Goal: Task Accomplishment & Management: Manage account settings

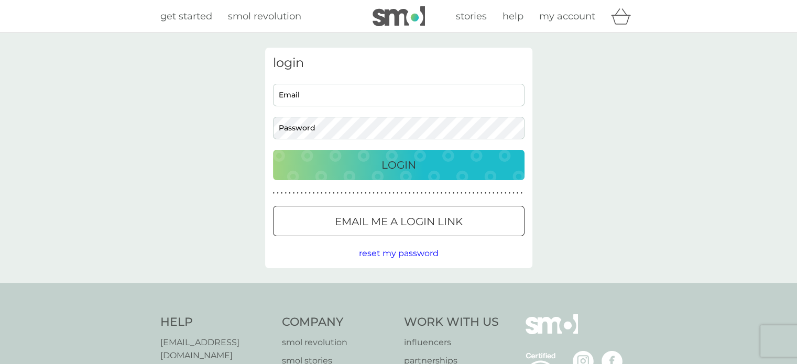
click at [362, 78] on div "login Email Password Login ● ● ● ● ● ● ● ● ● ● ● ● ● ● ● ● ● ● ● ● ● ● ● ● ● ● …" at bounding box center [398, 158] width 267 height 221
click at [360, 83] on div "login Email Password Login ● ● ● ● ● ● ● ● ● ● ● ● ● ● ● ● ● ● ● ● ● ● ● ● ● ● …" at bounding box center [398, 158] width 267 height 221
click at [360, 84] on input "Email" at bounding box center [398, 95] width 251 height 23
type input "paulajanewilson@gmail.com"
click at [345, 167] on div "Login" at bounding box center [398, 165] width 230 height 17
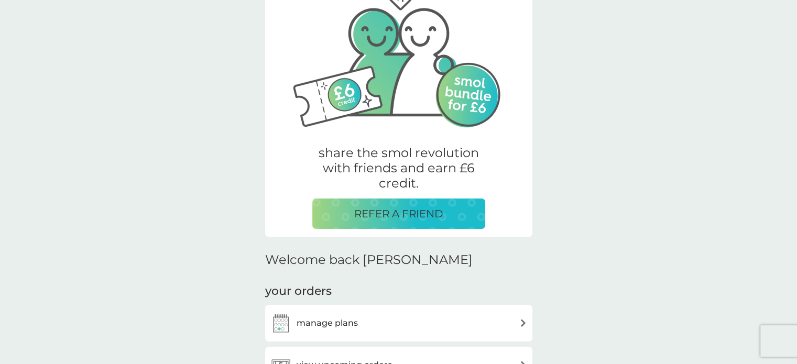
scroll to position [68, 0]
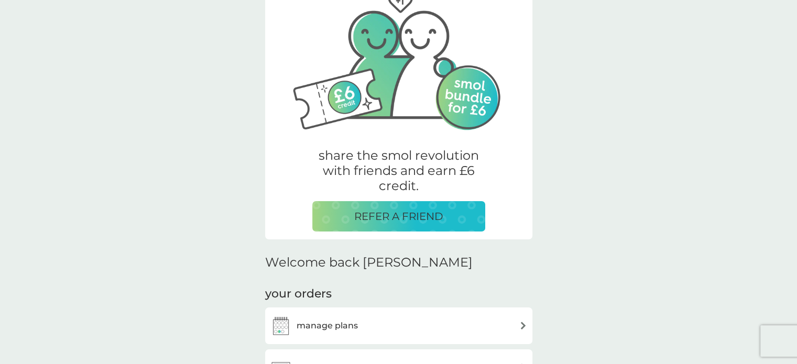
click at [452, 213] on div "REFER A FRIEND" at bounding box center [399, 216] width 152 height 17
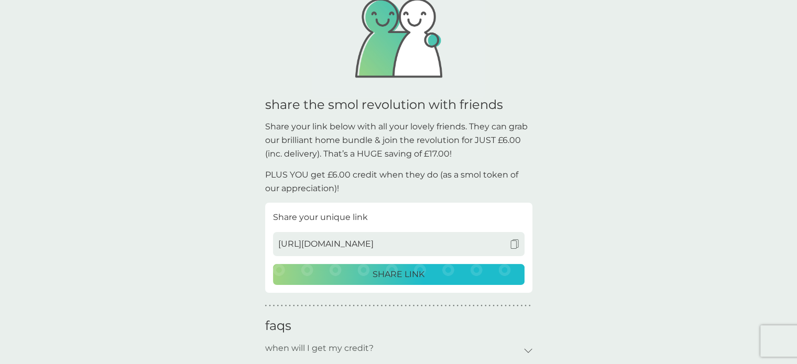
scroll to position [134, 0]
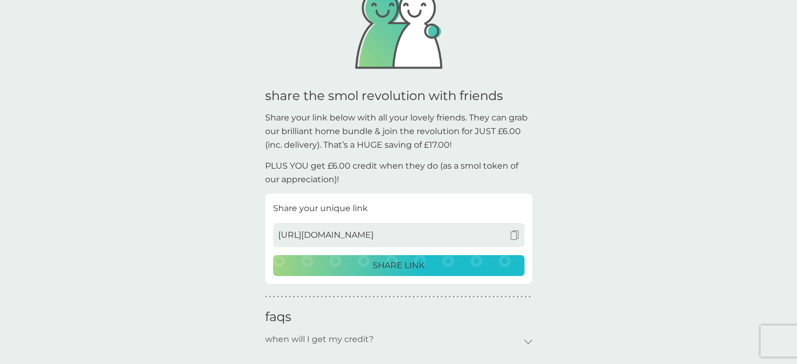
click at [478, 267] on div "SHARE LINK" at bounding box center [399, 266] width 238 height 14
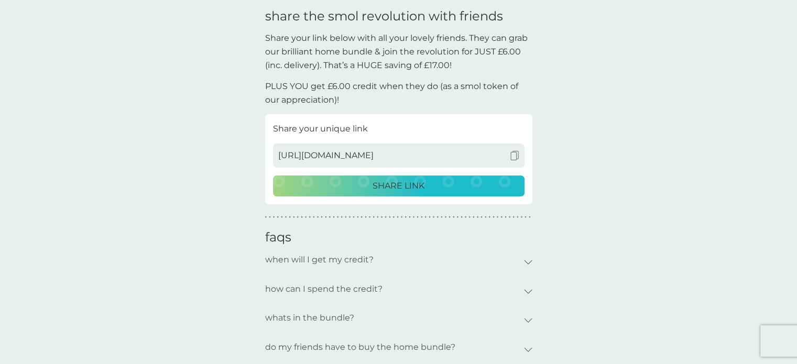
scroll to position [215, 0]
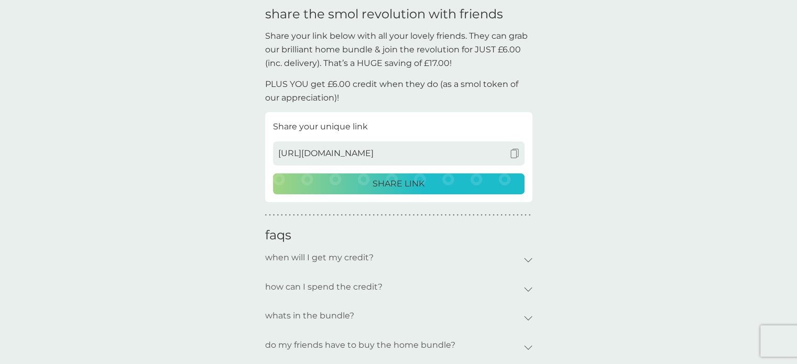
click at [526, 260] on icon at bounding box center [527, 260] width 7 height 4
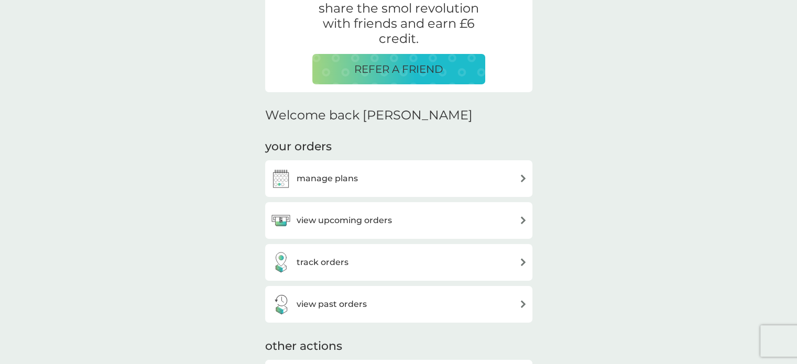
scroll to position [68, 0]
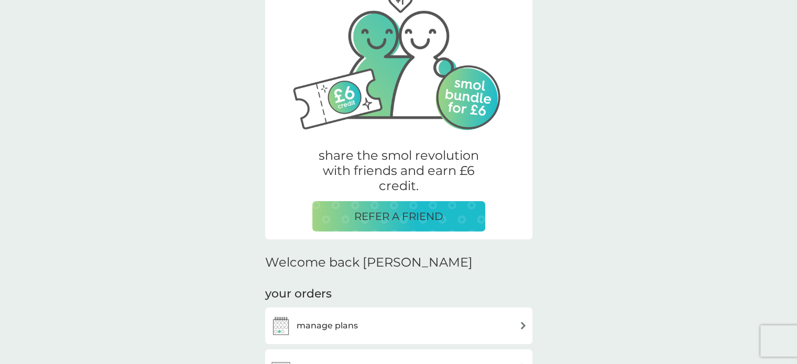
click at [415, 324] on div "manage plans" at bounding box center [398, 325] width 257 height 21
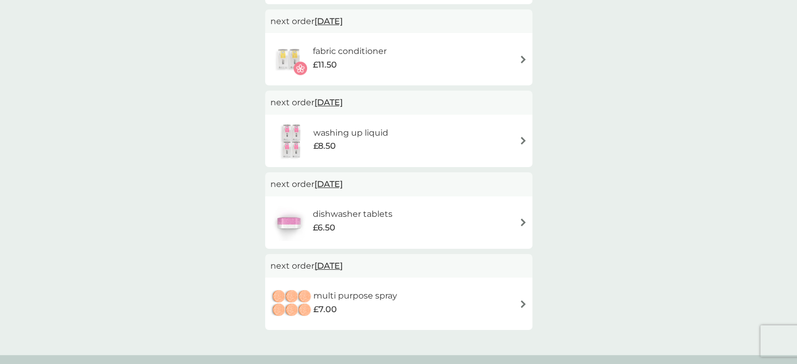
scroll to position [257, 0]
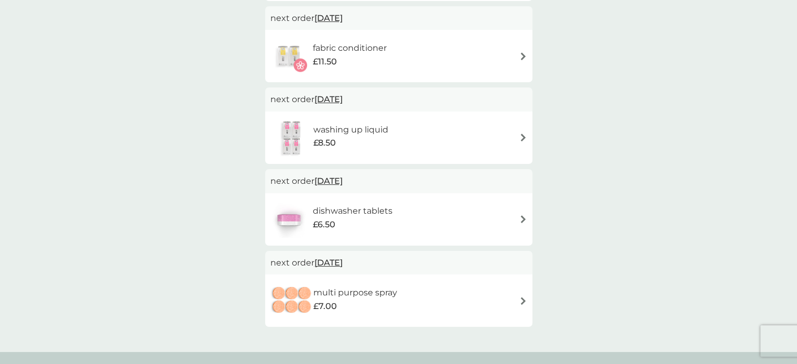
click at [521, 222] on img at bounding box center [523, 219] width 8 height 8
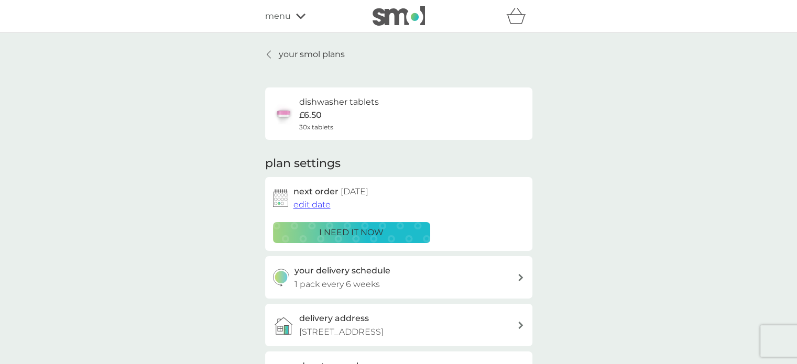
click at [409, 232] on div "i need it now" at bounding box center [352, 233] width 144 height 14
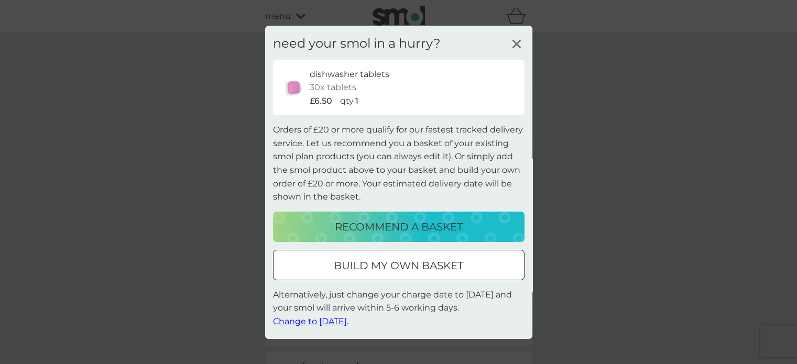
drag, startPoint x: 409, startPoint y: 223, endPoint x: 404, endPoint y: 233, distance: 11.7
click at [404, 233] on p "recommend a basket" at bounding box center [399, 226] width 128 height 17
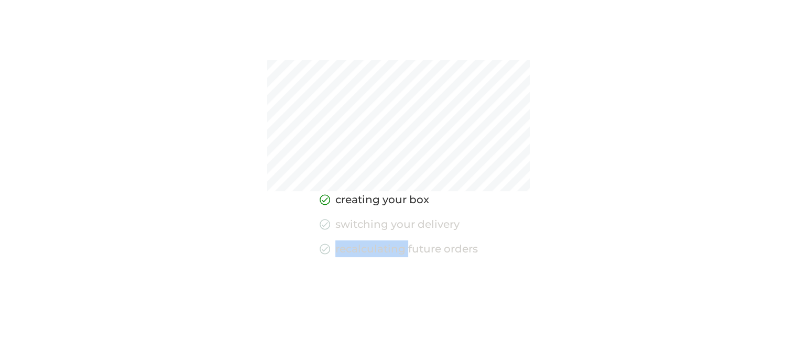
click at [404, 233] on div "creating your box switching your delivery recalculating future orders" at bounding box center [399, 247] width 158 height 112
click at [492, 215] on div "creating your box switching your delivery recalculating future orders" at bounding box center [398, 182] width 797 height 364
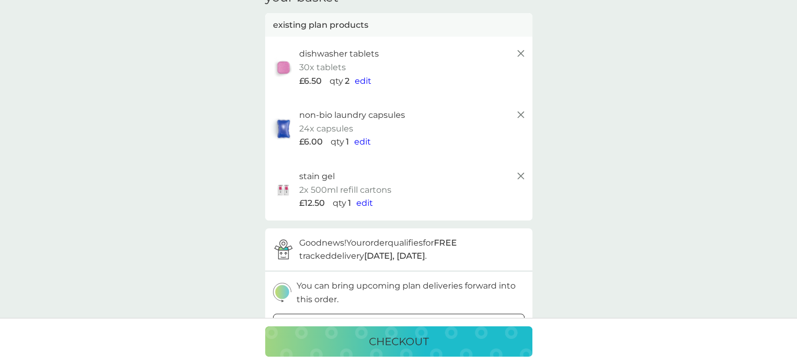
scroll to position [61, 0]
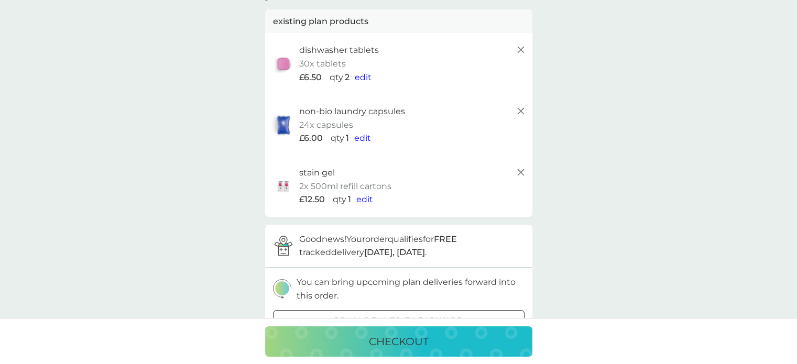
click at [362, 201] on span "edit" at bounding box center [364, 199] width 17 height 10
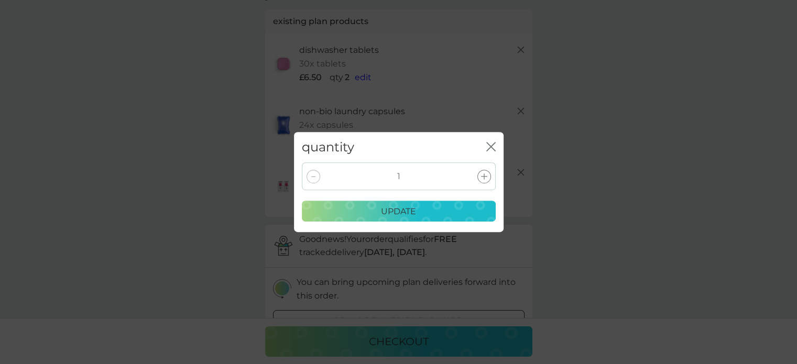
click at [498, 141] on div "quantity close" at bounding box center [399, 147] width 210 height 31
click at [493, 142] on icon "close" at bounding box center [490, 146] width 9 height 9
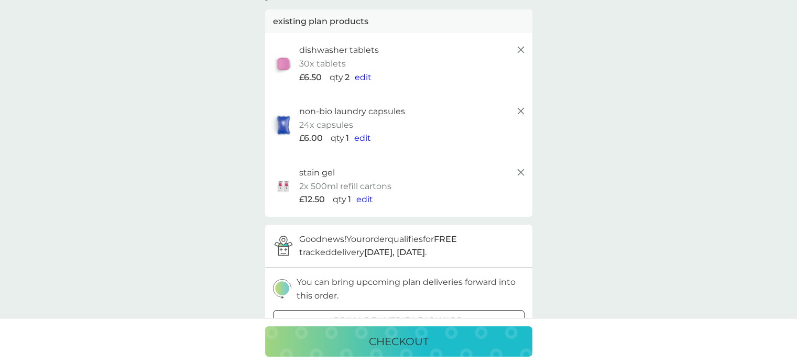
click at [360, 75] on span "edit" at bounding box center [363, 77] width 17 height 10
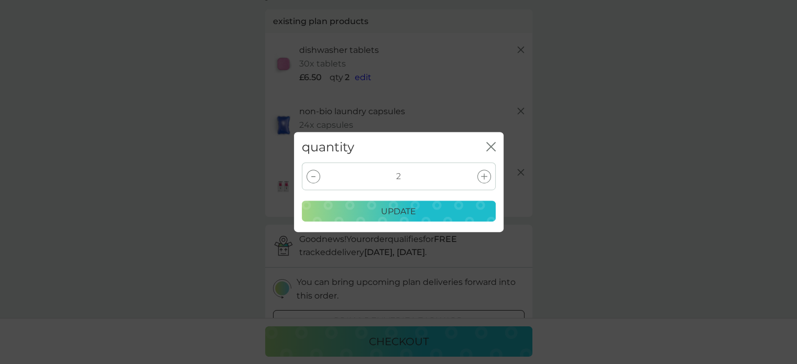
click at [311, 176] on icon at bounding box center [313, 176] width 4 height 1
click at [435, 209] on div "update" at bounding box center [399, 212] width 180 height 14
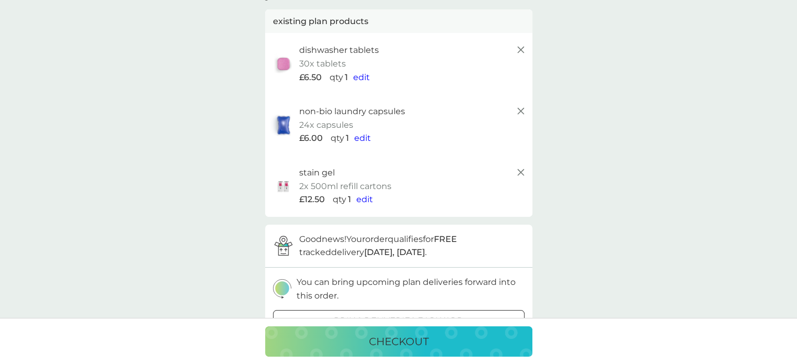
click at [516, 173] on icon at bounding box center [520, 172] width 13 height 13
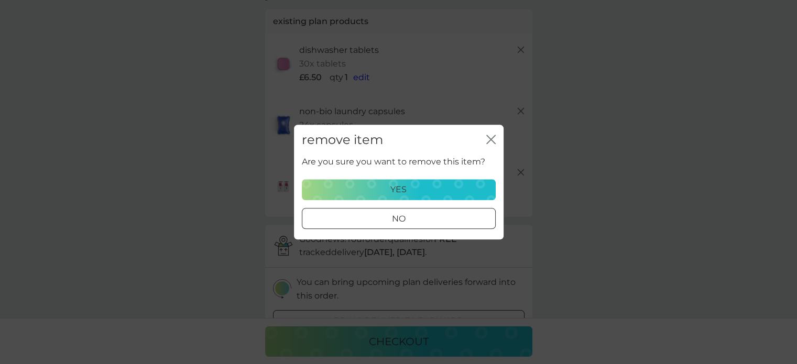
click at [440, 194] on div "yes" at bounding box center [399, 190] width 180 height 14
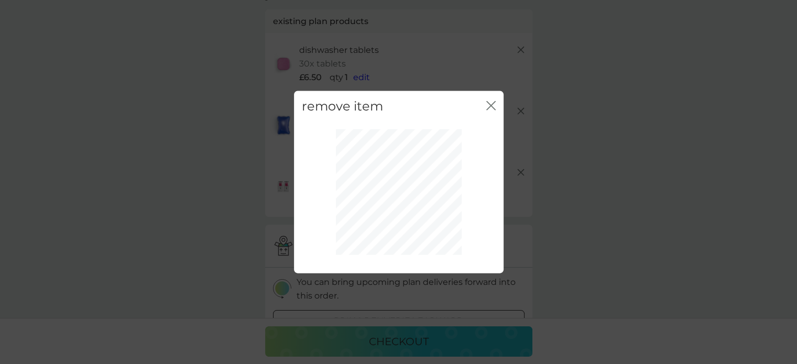
click at [492, 108] on icon "close" at bounding box center [490, 105] width 9 height 9
click at [490, 104] on icon "close" at bounding box center [490, 105] width 9 height 9
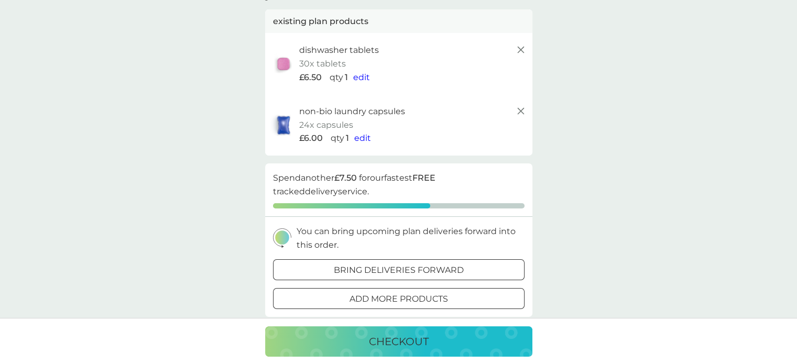
click at [520, 115] on icon at bounding box center [520, 111] width 13 height 13
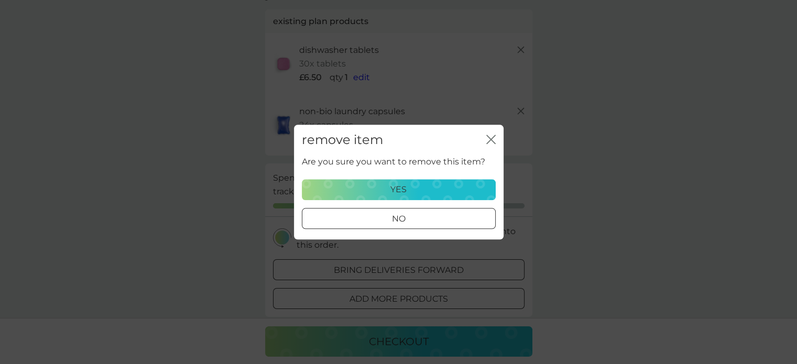
click at [442, 191] on div "yes" at bounding box center [399, 190] width 180 height 14
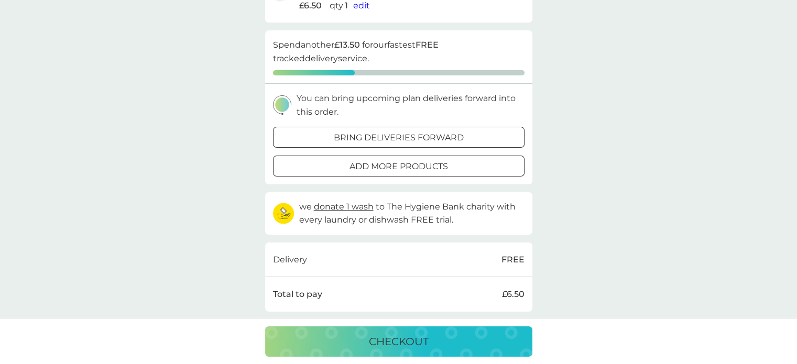
scroll to position [197, 0]
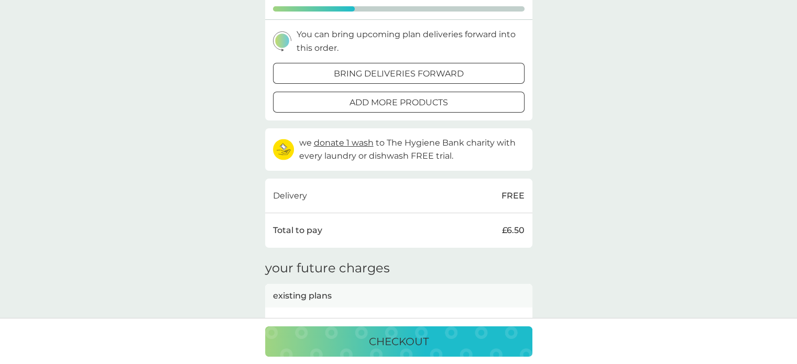
click at [411, 337] on p "checkout" at bounding box center [399, 341] width 60 height 17
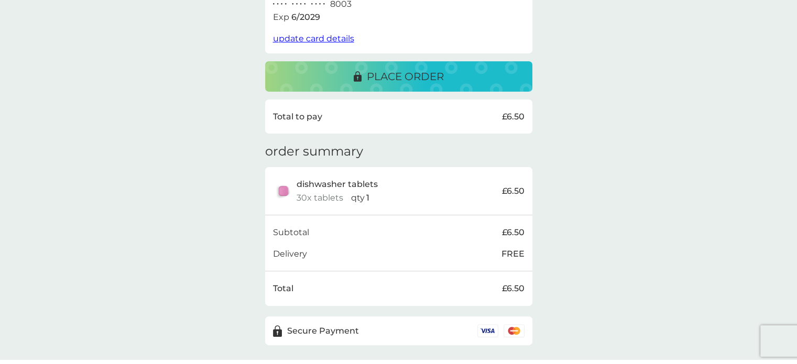
scroll to position [258, 0]
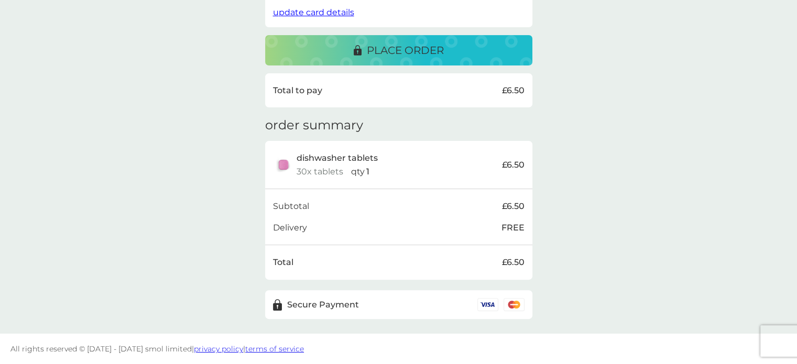
click at [488, 307] on icon at bounding box center [488, 305] width 20 height 12
click at [487, 303] on icon at bounding box center [488, 305] width 20 height 12
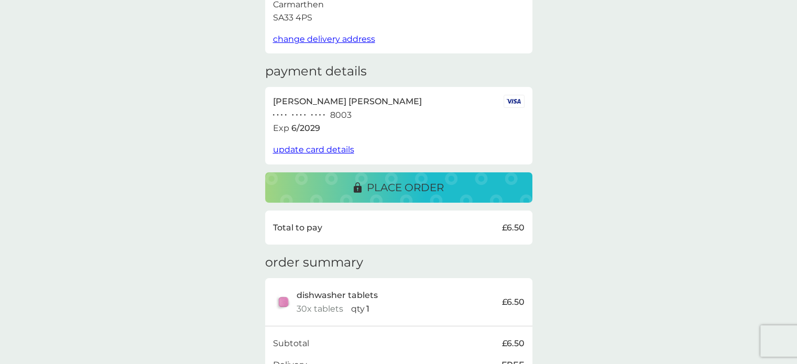
scroll to position [174, 0]
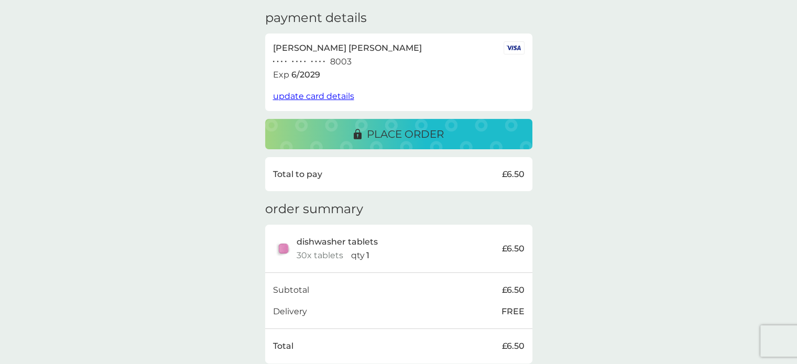
click at [425, 127] on p "place order" at bounding box center [405, 134] width 77 height 17
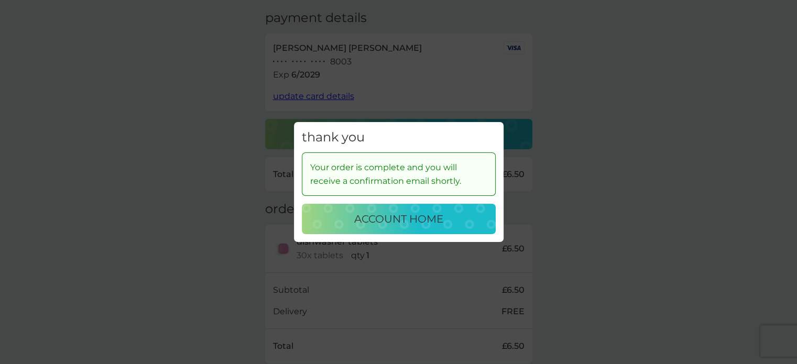
click at [402, 222] on p "account home" at bounding box center [398, 219] width 89 height 17
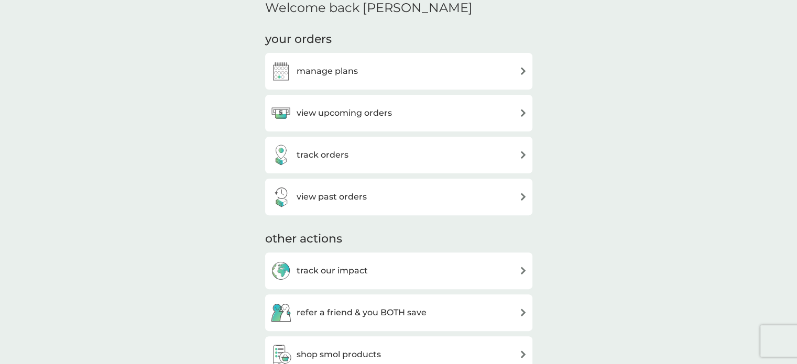
scroll to position [325, 0]
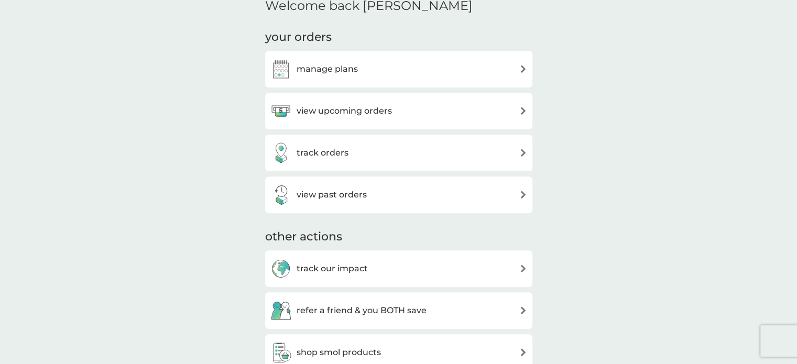
click at [503, 76] on div "manage plans" at bounding box center [398, 69] width 257 height 21
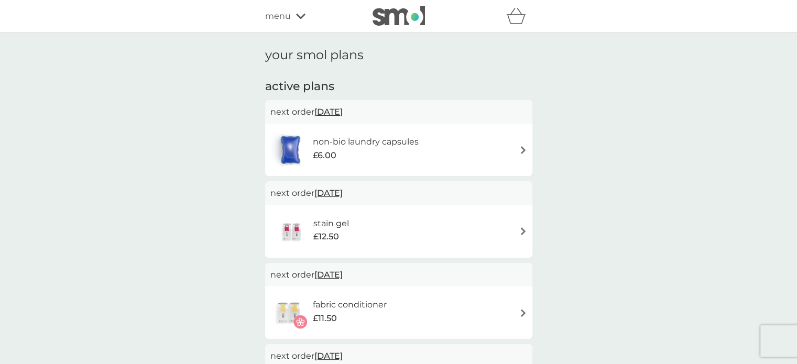
click at [523, 144] on div "non-bio laundry capsules £6.00" at bounding box center [398, 149] width 257 height 37
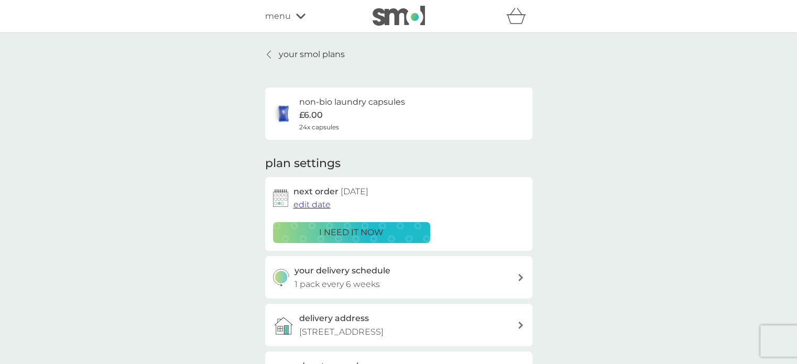
click at [322, 202] on span "edit date" at bounding box center [311, 205] width 37 height 10
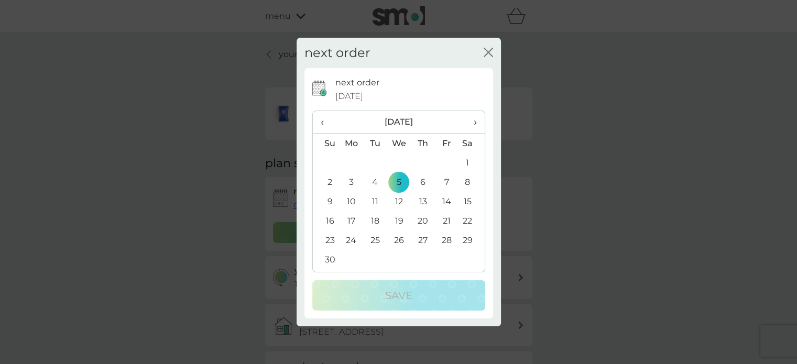
click at [467, 121] on span "›" at bounding box center [471, 122] width 10 height 22
click at [321, 119] on span "‹" at bounding box center [326, 122] width 11 height 22
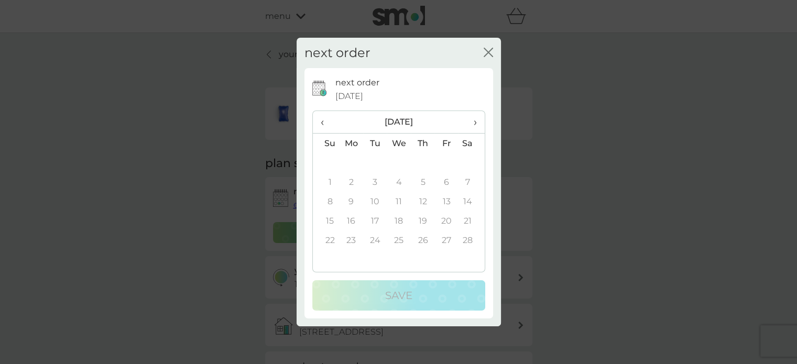
click at [321, 119] on span "‹" at bounding box center [326, 122] width 11 height 22
click at [500, 52] on div "next order close" at bounding box center [398, 53] width 204 height 31
click at [486, 48] on icon "close" at bounding box center [487, 52] width 9 height 9
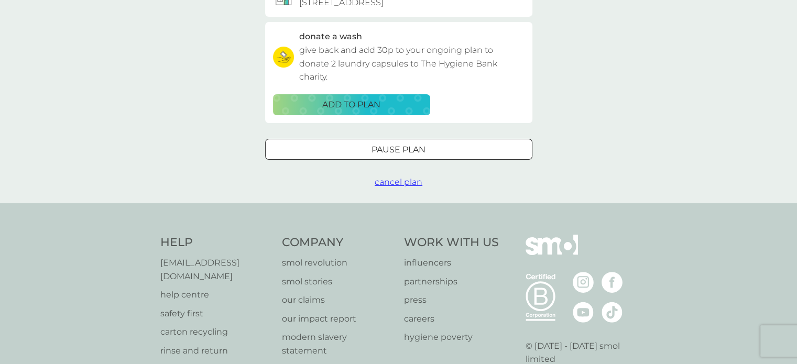
scroll to position [101, 0]
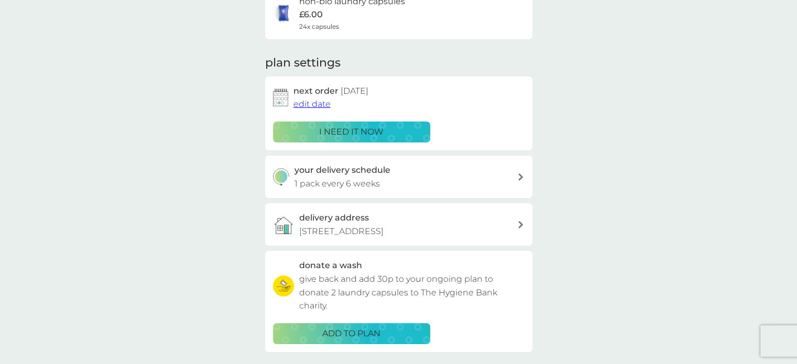
click at [319, 108] on span "edit date" at bounding box center [311, 104] width 37 height 10
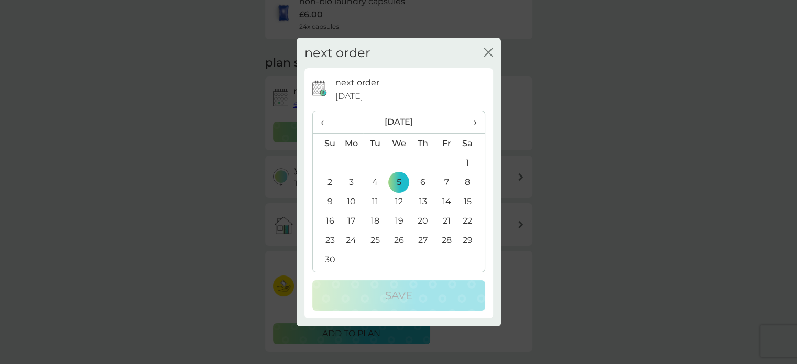
click at [327, 258] on td "30" at bounding box center [326, 259] width 27 height 19
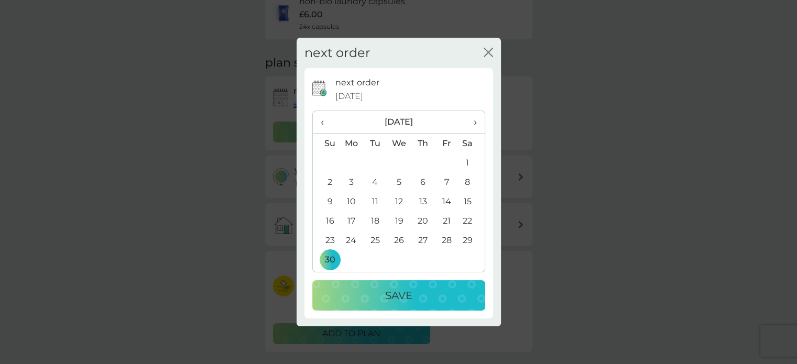
click at [467, 122] on span "›" at bounding box center [471, 122] width 10 height 22
click at [395, 236] on td "31" at bounding box center [399, 239] width 24 height 19
click at [391, 291] on p "Save" at bounding box center [398, 295] width 27 height 17
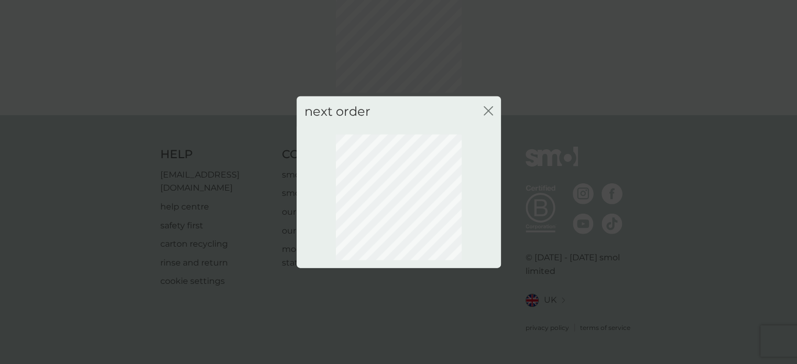
scroll to position [75, 0]
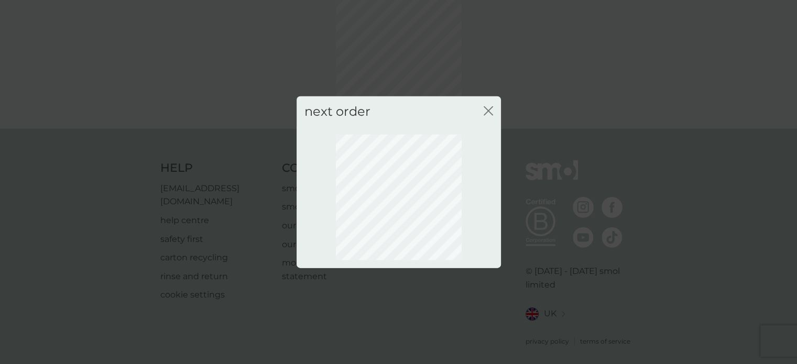
click at [487, 107] on icon "close" at bounding box center [487, 110] width 9 height 9
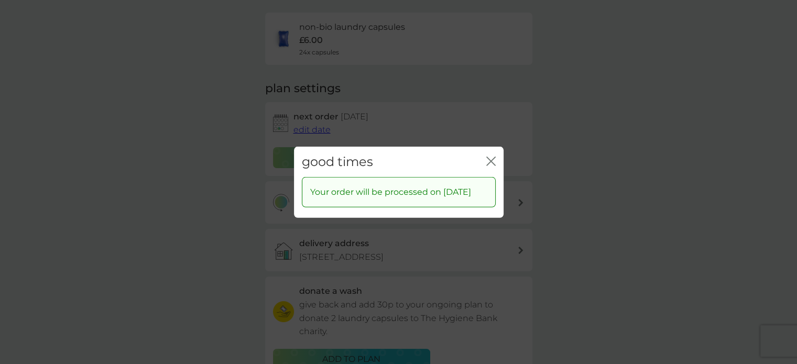
click at [490, 156] on icon "close" at bounding box center [490, 160] width 9 height 9
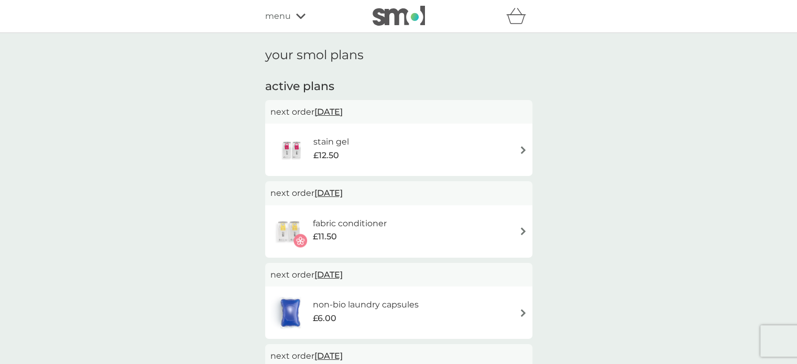
click at [520, 232] on img at bounding box center [523, 231] width 8 height 8
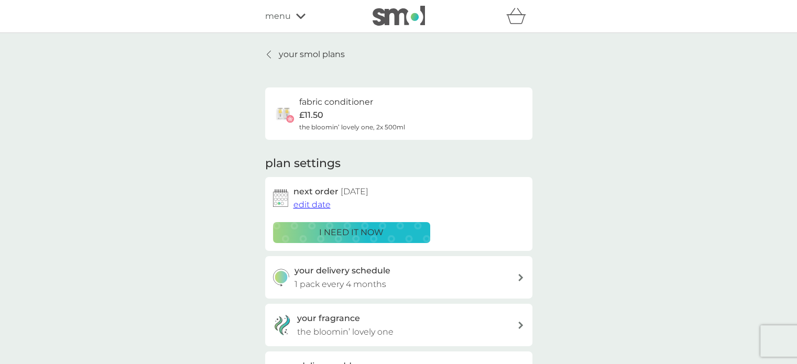
click at [312, 205] on span "edit date" at bounding box center [311, 205] width 37 height 10
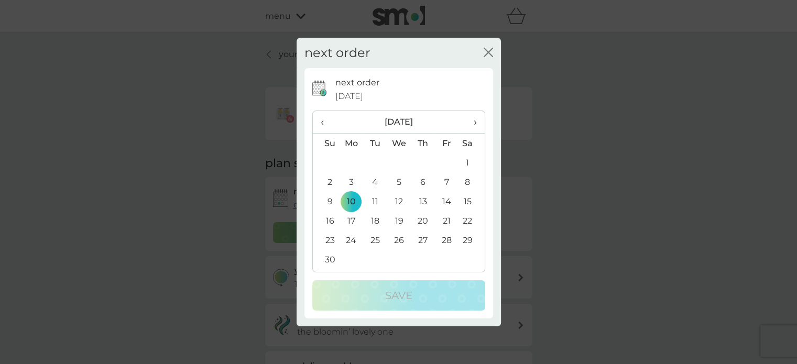
click at [486, 52] on icon "close" at bounding box center [487, 52] width 9 height 9
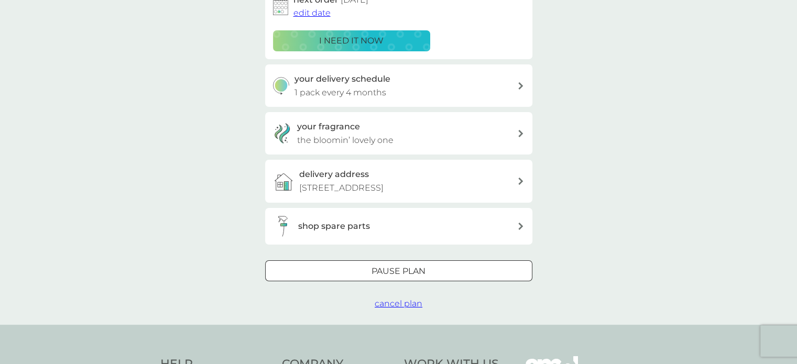
scroll to position [197, 0]
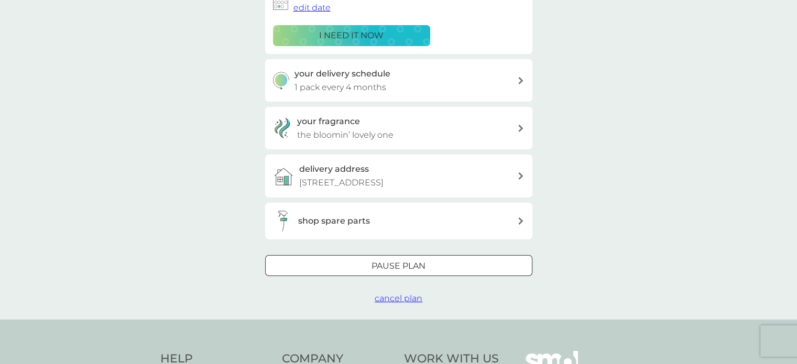
click at [404, 298] on span "cancel plan" at bounding box center [399, 298] width 48 height 10
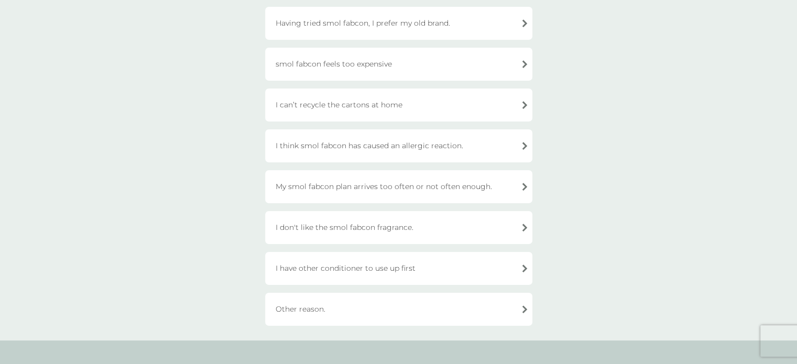
scroll to position [245, 0]
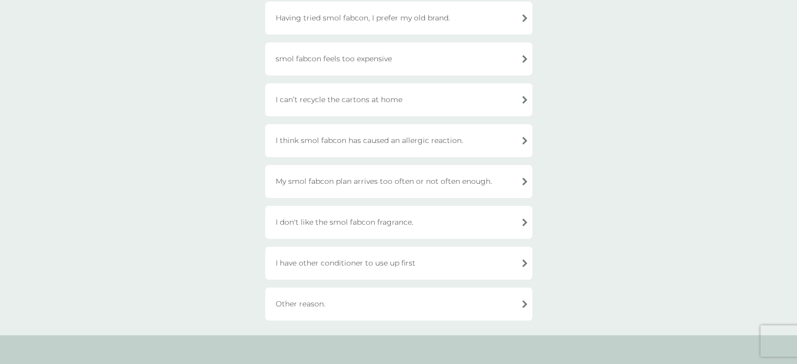
click at [491, 262] on div "I have other conditioner to use up first" at bounding box center [398, 263] width 267 height 33
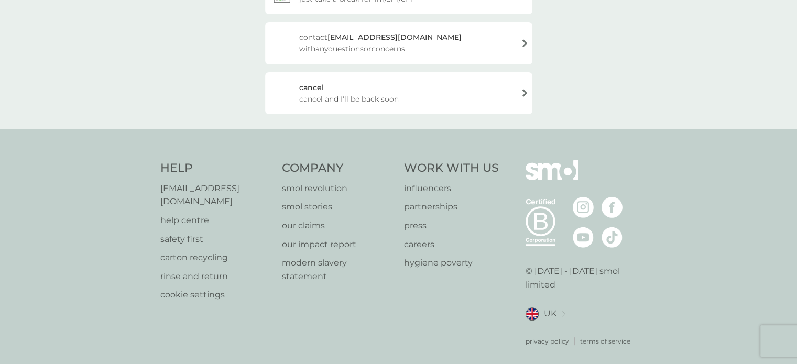
click at [419, 98] on div "cancel cancel and I'll be back soon" at bounding box center [398, 93] width 267 height 42
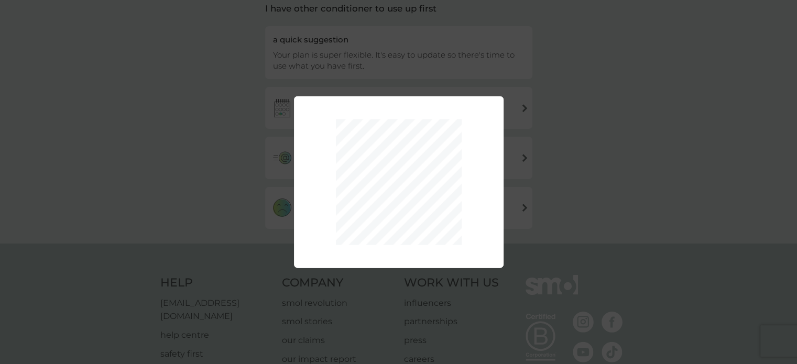
scroll to position [74, 0]
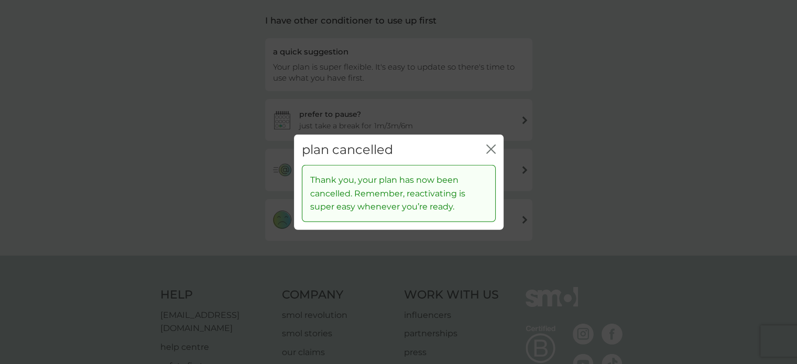
click at [493, 140] on div "plan cancelled close" at bounding box center [399, 149] width 210 height 31
click at [492, 149] on icon "close" at bounding box center [490, 148] width 9 height 9
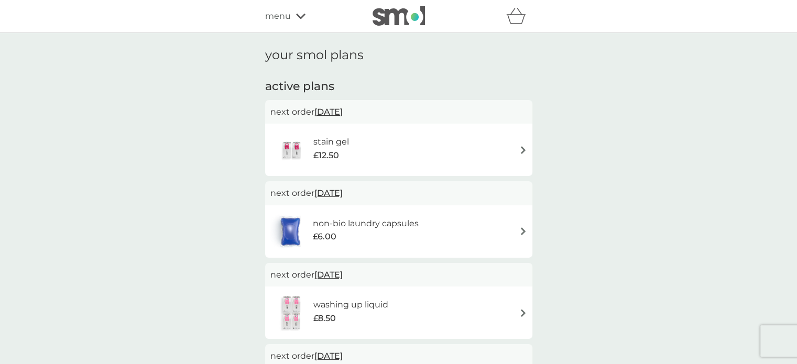
drag, startPoint x: 796, startPoint y: 148, endPoint x: 797, endPoint y: 157, distance: 8.9
click at [795, 167] on div "your smol plans active plans next order 10 Nov 2025 stain gel £12.50 next order…" at bounding box center [398, 332] width 797 height 598
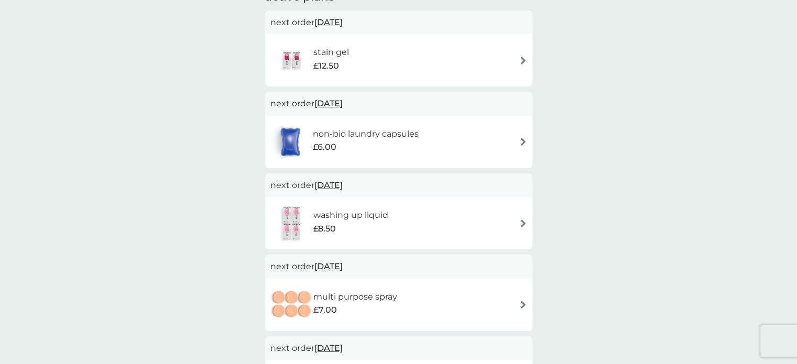
scroll to position [67, 0]
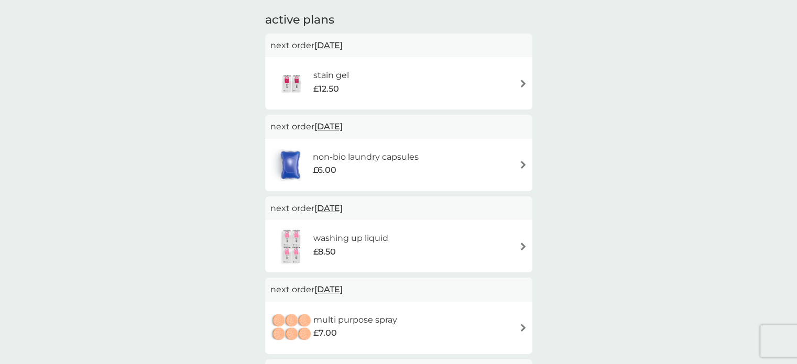
click at [384, 172] on div "£6.00" at bounding box center [366, 170] width 106 height 14
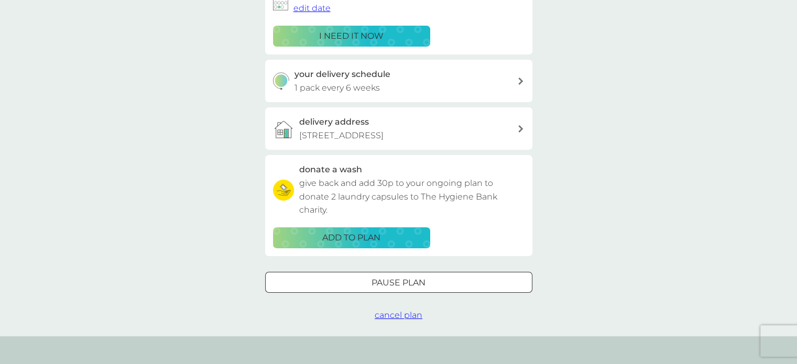
scroll to position [233, 0]
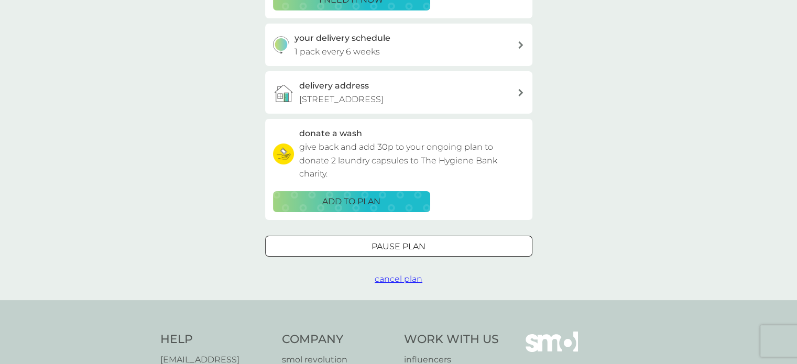
click at [390, 278] on span "cancel plan" at bounding box center [399, 279] width 48 height 10
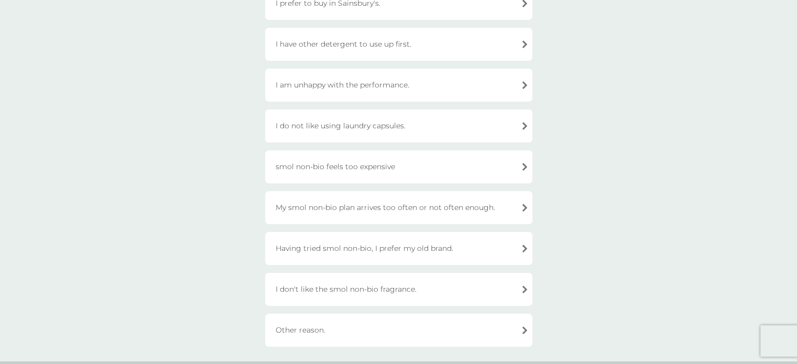
scroll to position [217, 0]
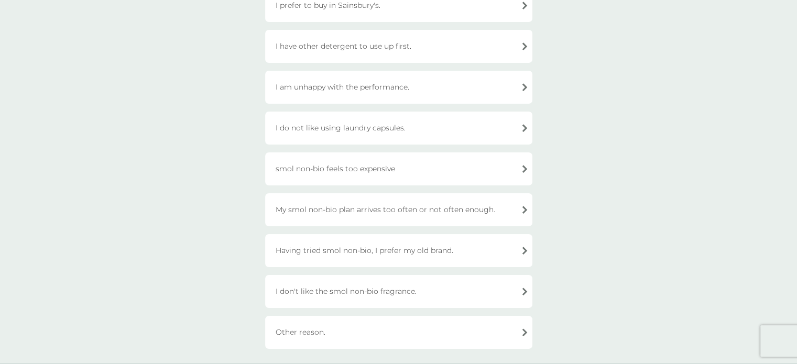
click at [502, 85] on div "I am unhappy with the performance." at bounding box center [398, 87] width 267 height 33
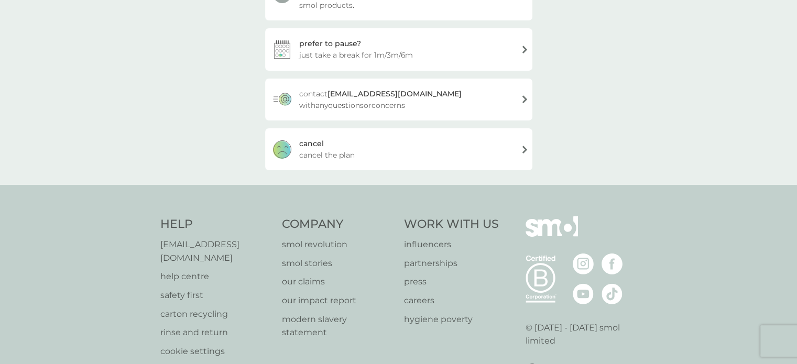
click at [381, 158] on div "cancel cancel the plan" at bounding box center [398, 149] width 267 height 42
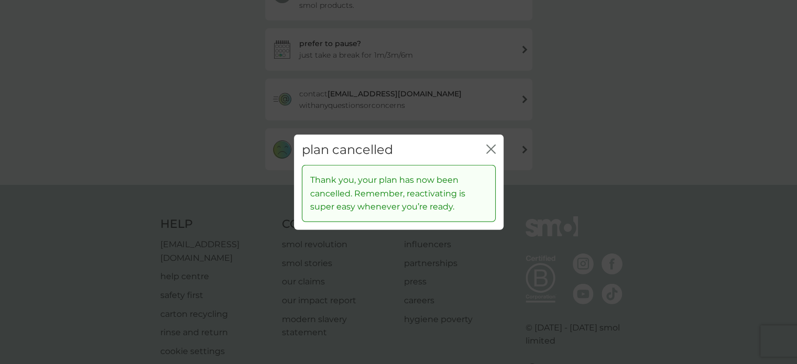
click at [488, 147] on icon "close" at bounding box center [489, 149] width 4 height 8
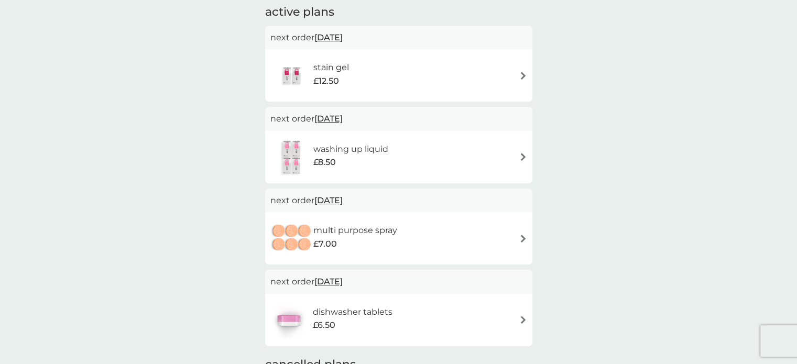
scroll to position [70, 0]
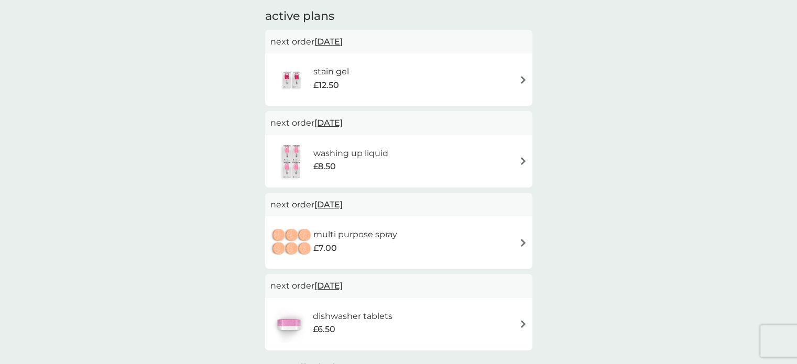
click at [520, 73] on div "stain gel £12.50" at bounding box center [398, 79] width 257 height 37
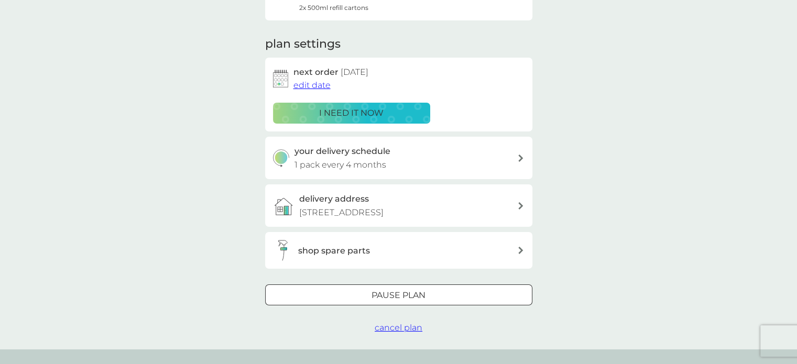
scroll to position [204, 0]
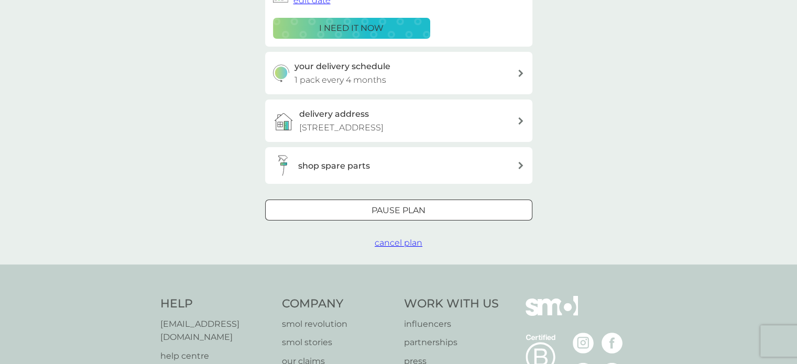
click at [411, 249] on button "cancel plan" at bounding box center [399, 243] width 48 height 14
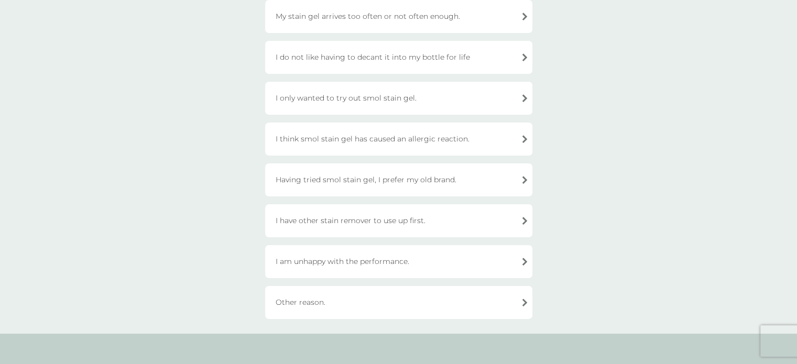
scroll to position [249, 0]
click at [506, 294] on div "Other reason." at bounding box center [398, 300] width 267 height 33
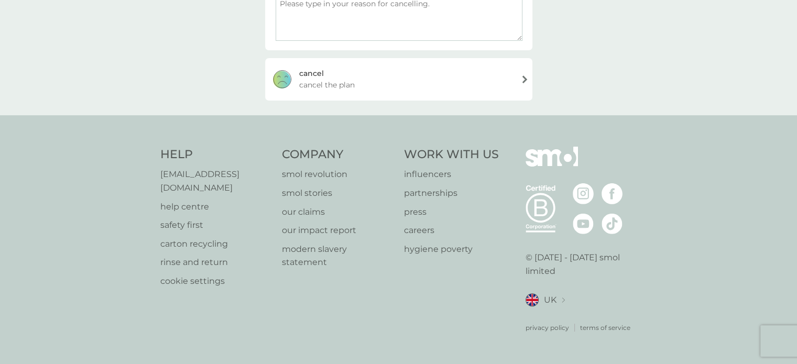
scroll to position [199, 0]
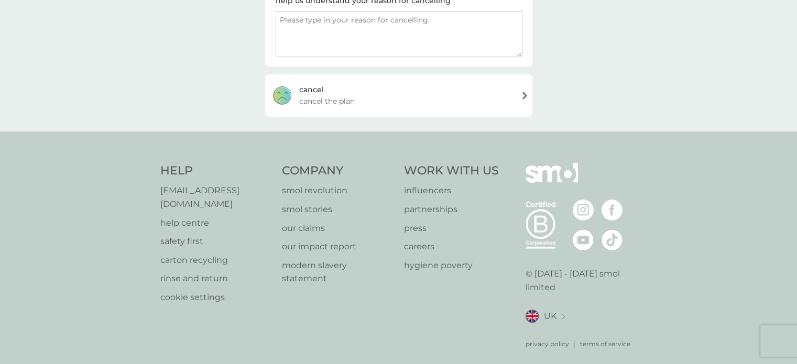
click at [447, 27] on textarea at bounding box center [399, 34] width 247 height 46
type textarea "i only need 1 bottle not 2"
click at [521, 96] on div "cancel cancel the plan" at bounding box center [398, 95] width 267 height 42
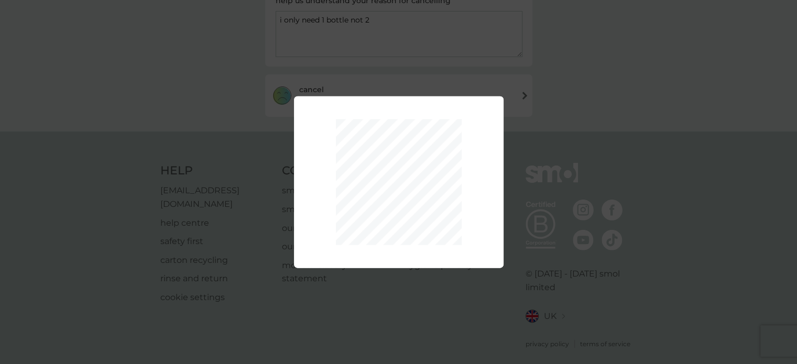
click at [472, 207] on div at bounding box center [399, 181] width 210 height 141
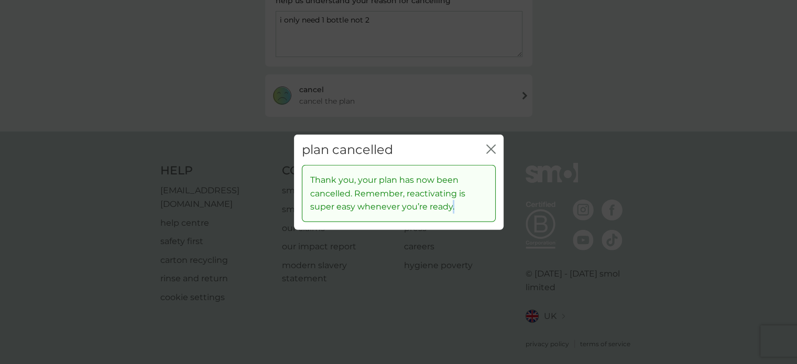
click at [488, 147] on icon "close" at bounding box center [489, 149] width 4 height 8
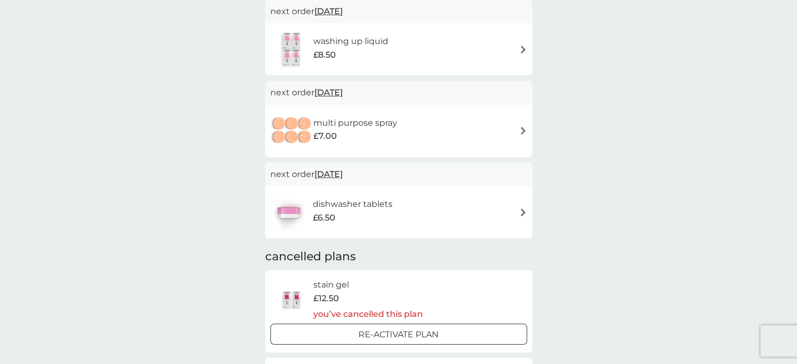
scroll to position [96, 0]
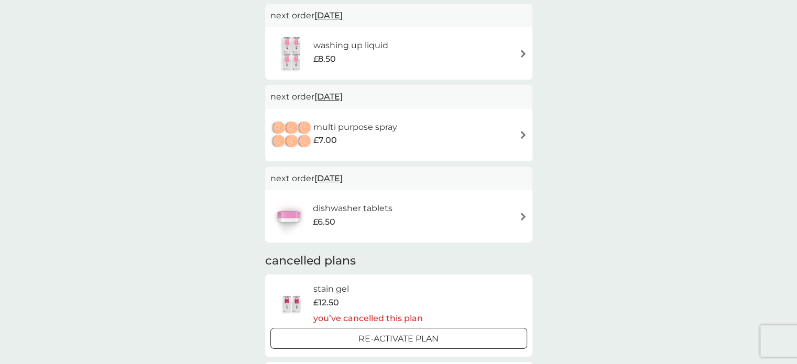
click at [521, 135] on img at bounding box center [523, 135] width 8 height 8
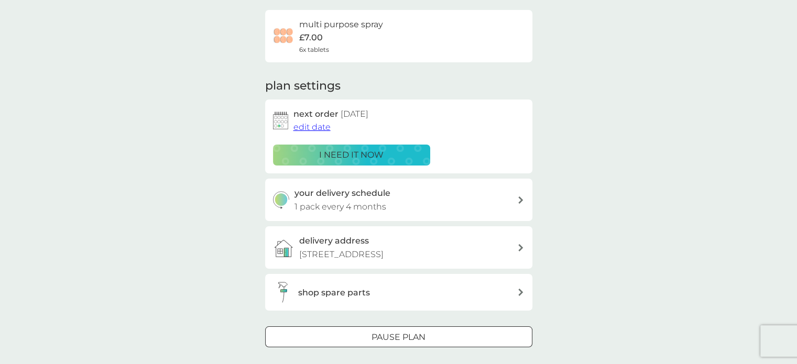
scroll to position [153, 0]
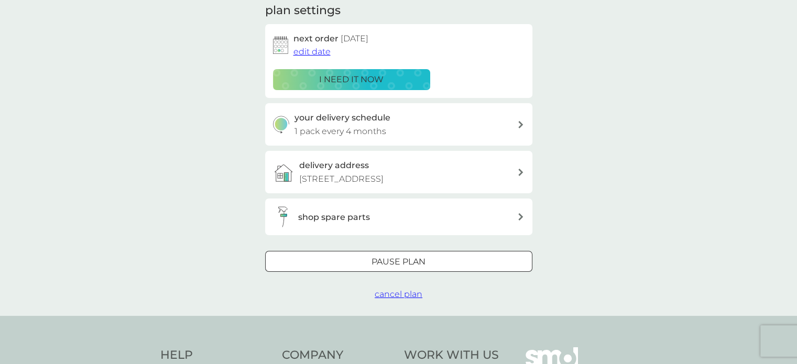
click at [405, 288] on button "cancel plan" at bounding box center [399, 295] width 48 height 14
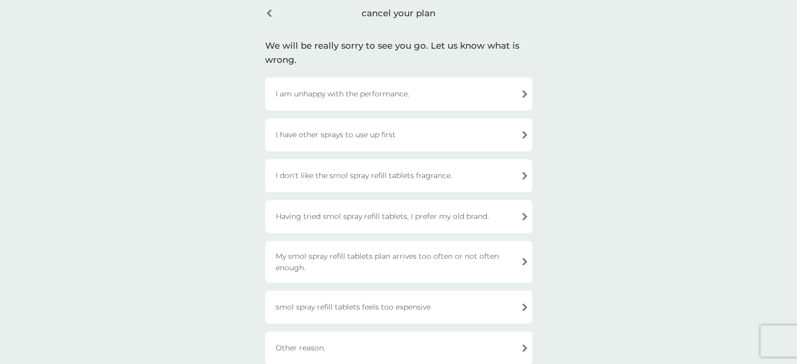
scroll to position [59, 0]
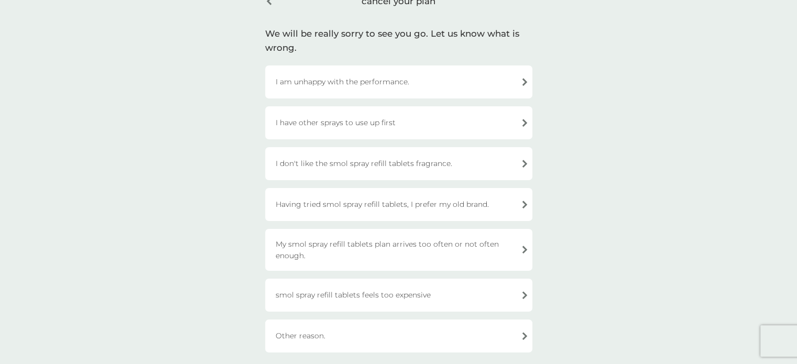
click at [448, 127] on div "I have other sprays to use up first" at bounding box center [398, 122] width 267 height 33
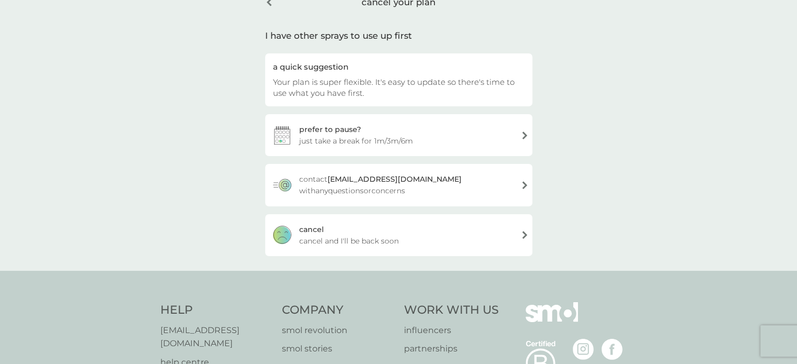
click at [392, 238] on span "cancel and I'll be back soon" at bounding box center [349, 241] width 100 height 12
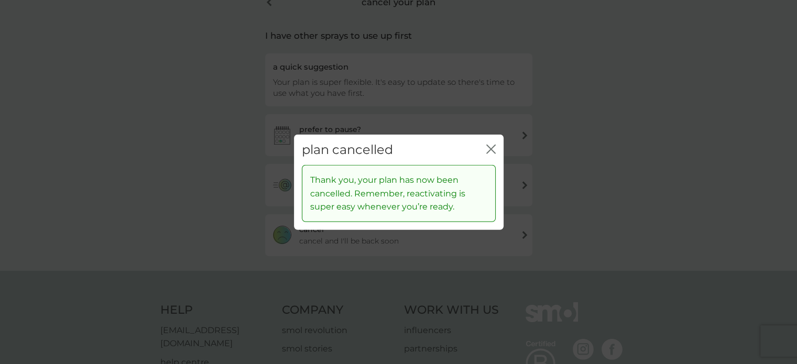
click at [484, 149] on div "plan cancelled close" at bounding box center [399, 149] width 210 height 31
click at [494, 149] on icon "close" at bounding box center [490, 148] width 9 height 9
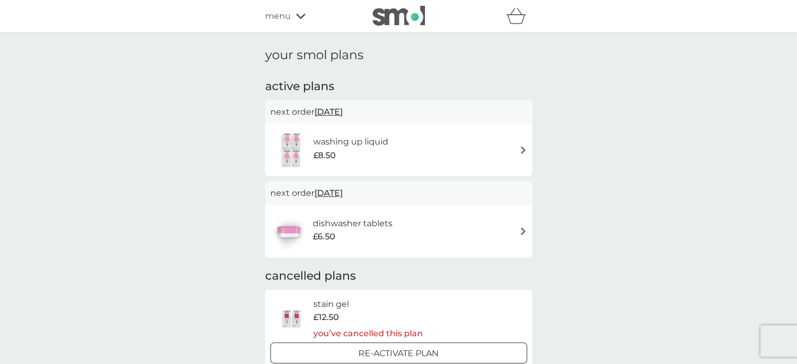
click at [507, 150] on div "washing up liquid £8.50" at bounding box center [398, 149] width 257 height 37
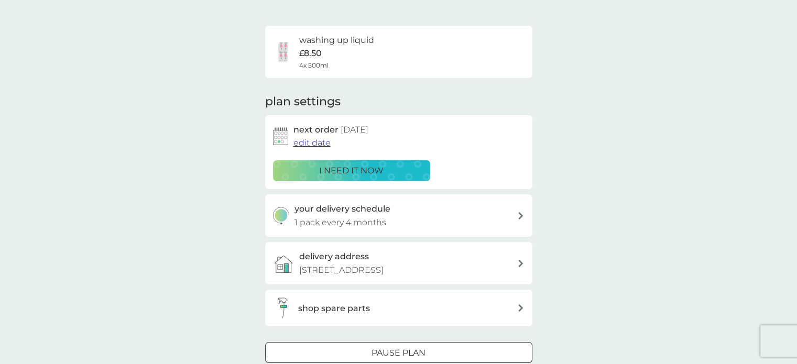
scroll to position [193, 0]
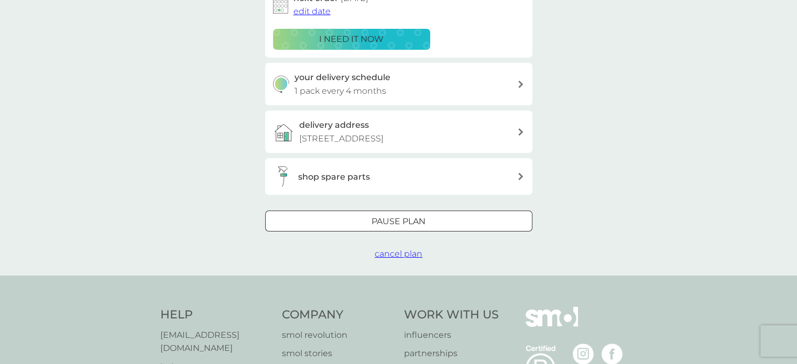
click at [400, 255] on span "cancel plan" at bounding box center [399, 254] width 48 height 10
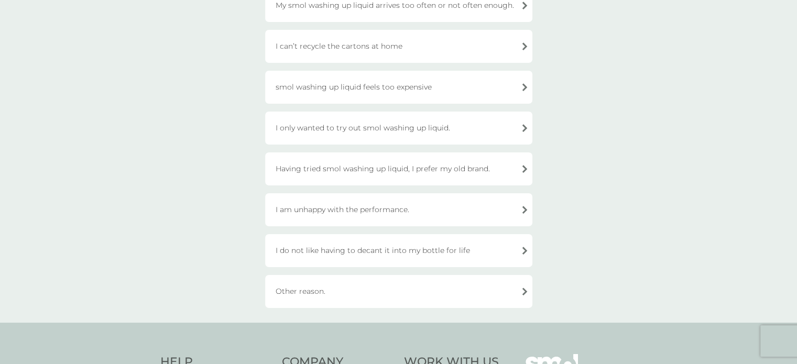
scroll to position [177, 0]
click at [470, 294] on div "Other reason." at bounding box center [398, 290] width 267 height 33
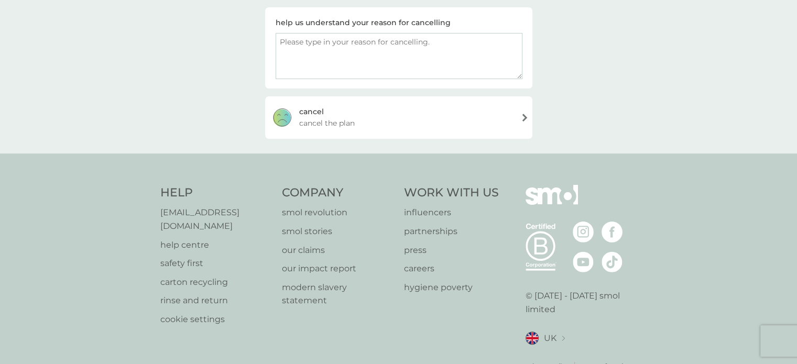
click at [350, 38] on textarea at bounding box center [399, 56] width 247 height 46
type textarea "only need 1 bottle need smaller amounts x"
click at [455, 123] on div "cancel cancel the plan" at bounding box center [398, 117] width 267 height 42
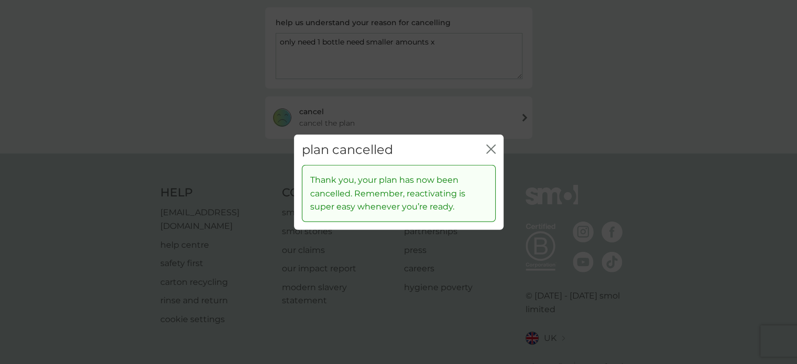
click at [486, 149] on icon "close" at bounding box center [490, 148] width 9 height 9
